Goal: Task Accomplishment & Management: Use online tool/utility

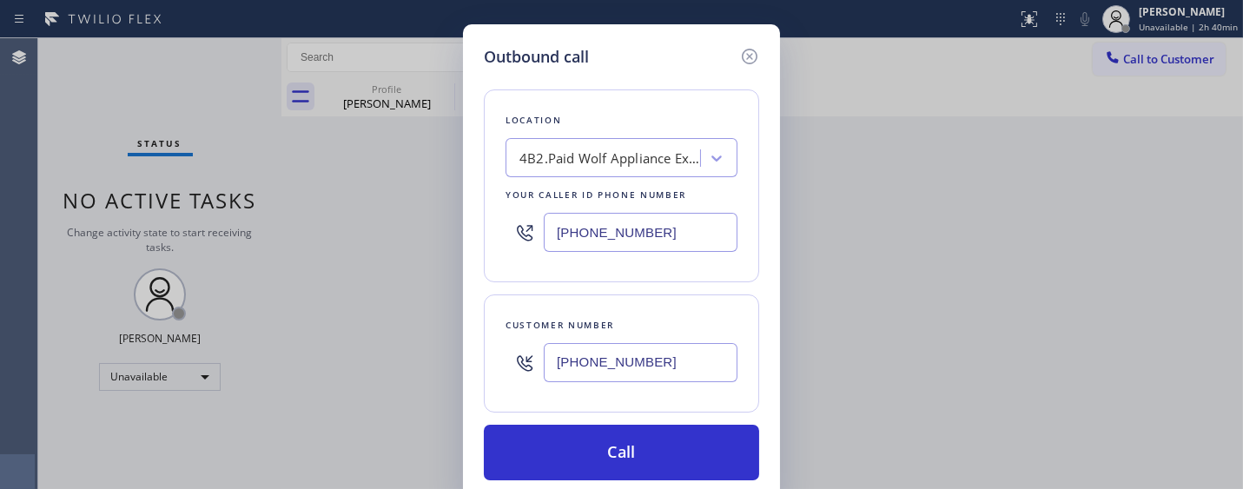
click at [1180, 1] on div "Outbound call Location 4B2.Paid Wolf Appliance Expert Your caller id phone numb…" at bounding box center [621, 244] width 1243 height 489
drag, startPoint x: 742, startPoint y: 55, endPoint x: 918, endPoint y: 57, distance: 176.3
click at [739, 56] on icon at bounding box center [749, 56] width 21 height 21
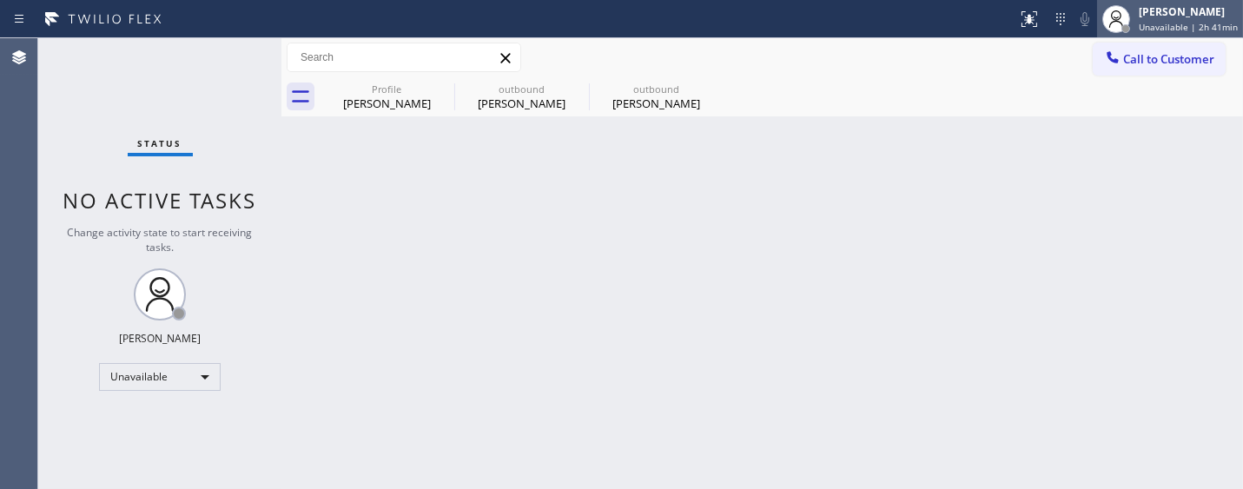
click at [1130, 30] on div at bounding box center [1125, 28] width 9 height 9
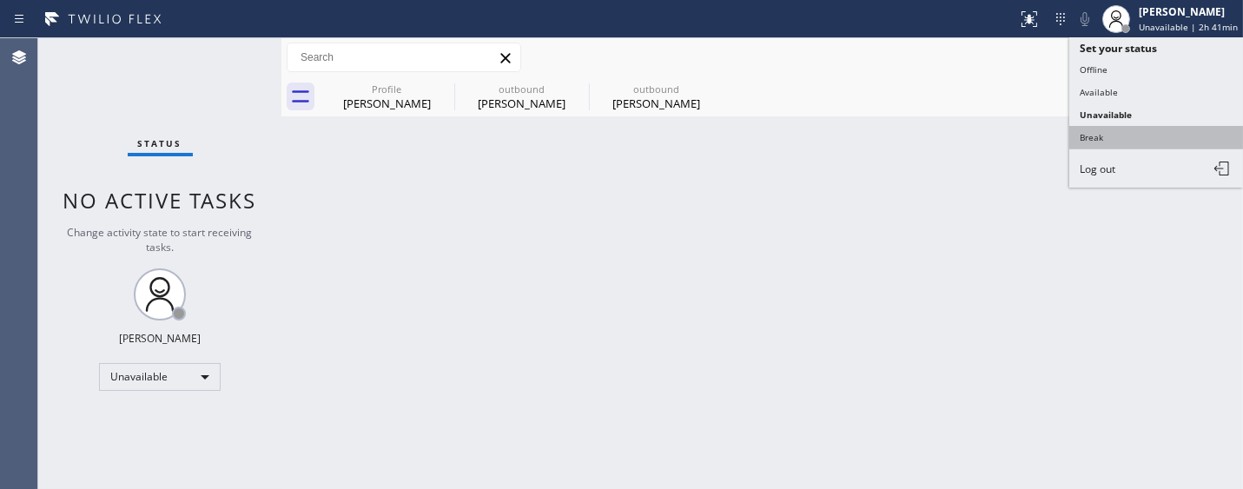
click at [1108, 148] on button "Break" at bounding box center [1156, 137] width 174 height 23
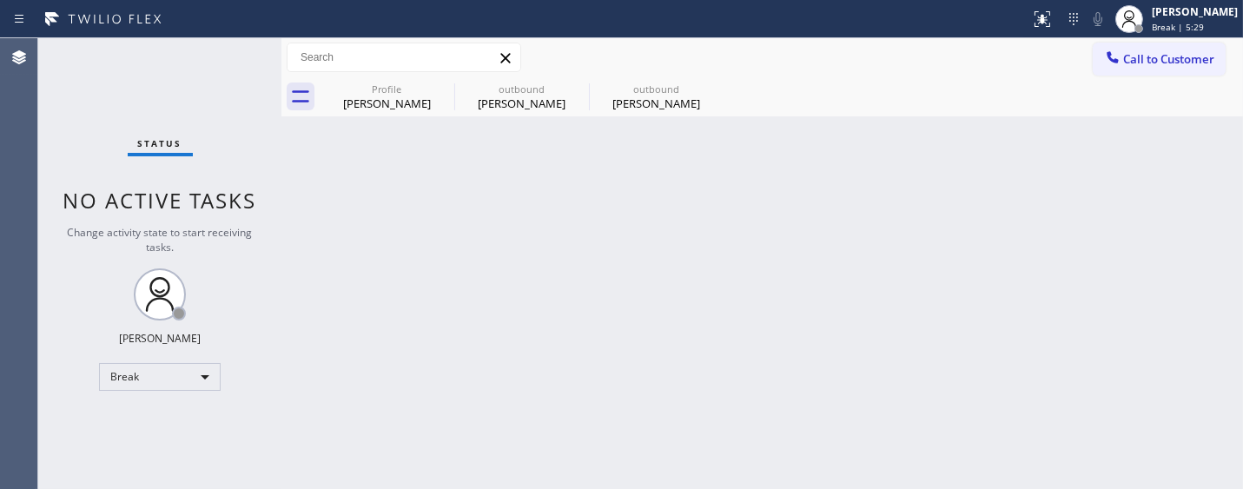
click at [1023, 340] on div "Back to Dashboard Change Sender ID Customers Technicians Select a contact Outbo…" at bounding box center [762, 263] width 962 height 451
click at [551, 266] on div "Back to Dashboard Change Sender ID Customers Technicians Select a contact Outbo…" at bounding box center [762, 263] width 962 height 451
click at [1200, 24] on span "Break | 16:47" at bounding box center [1180, 27] width 57 height 12
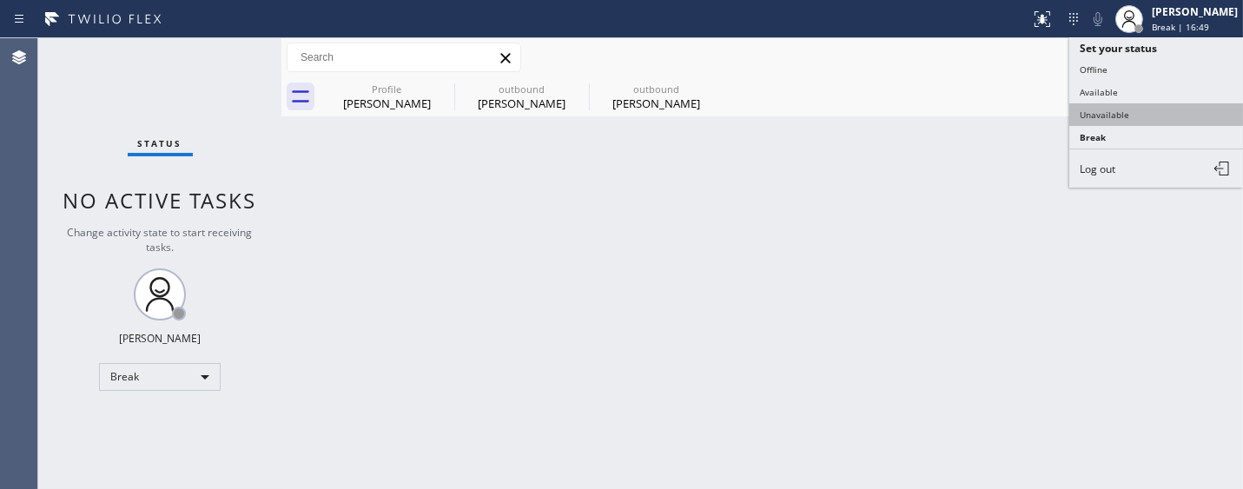
click at [1143, 118] on button "Unavailable" at bounding box center [1156, 114] width 174 height 23
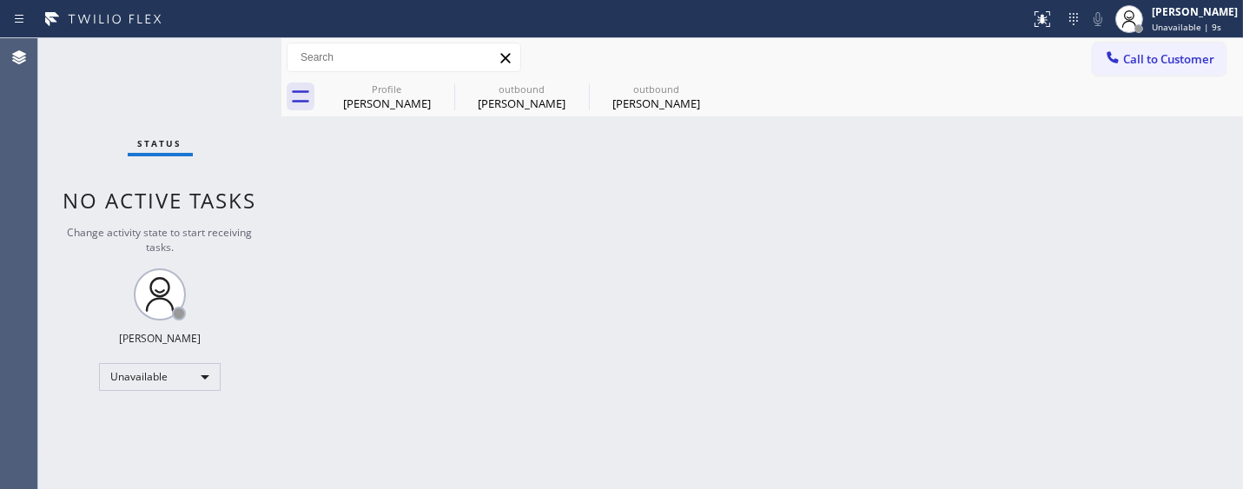
click at [431, 171] on div "Back to Dashboard Change Sender ID Customers Technicians Select a contact Outbo…" at bounding box center [762, 263] width 962 height 451
click at [438, 191] on div "Back to Dashboard Change Sender ID Customers Technicians Select a contact Outbo…" at bounding box center [762, 263] width 962 height 451
